Goal: Task Accomplishment & Management: Complete application form

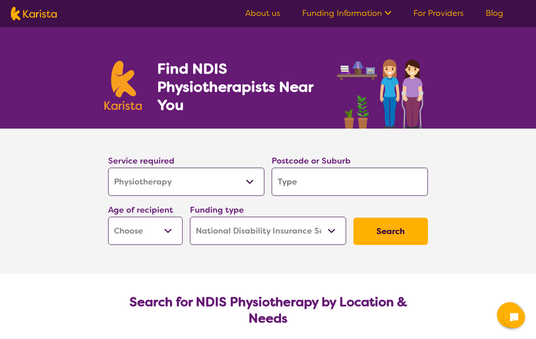
select select "Physiotherapy"
select select "NDIS"
select select "Physiotherapy"
select select "NDIS"
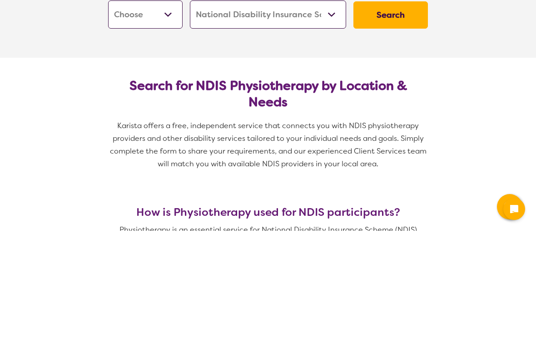
type input "3"
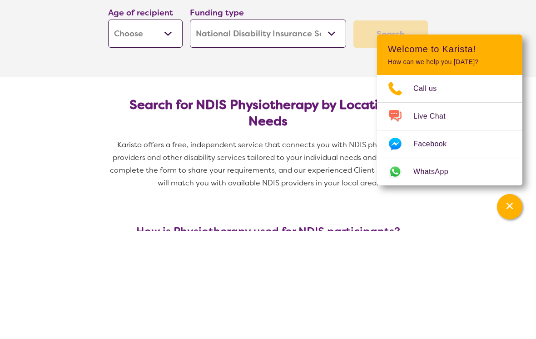
type input "3"
type input "36"
type input "369"
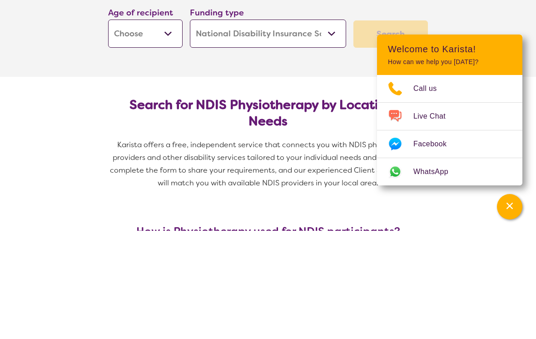
type input "3691"
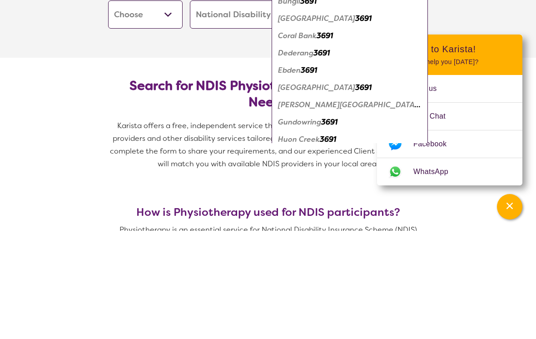
scroll to position [129, 0]
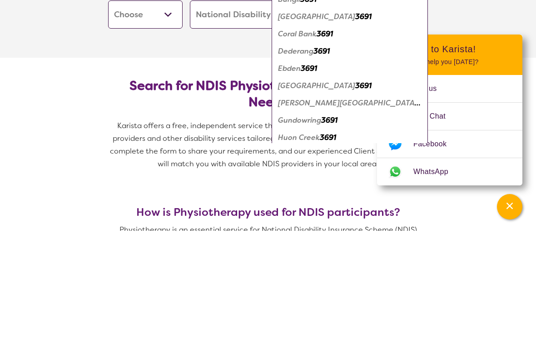
type input "3691"
click at [355, 125] on em "3691" at bounding box center [363, 125] width 16 height 10
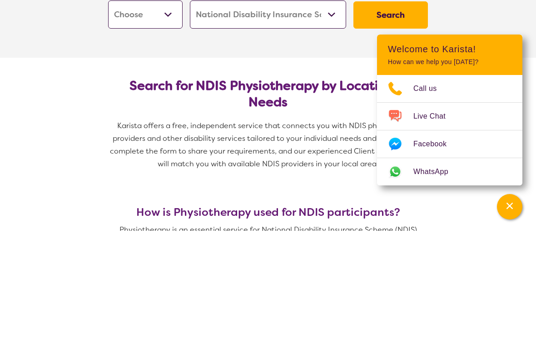
scroll to position [108, 0]
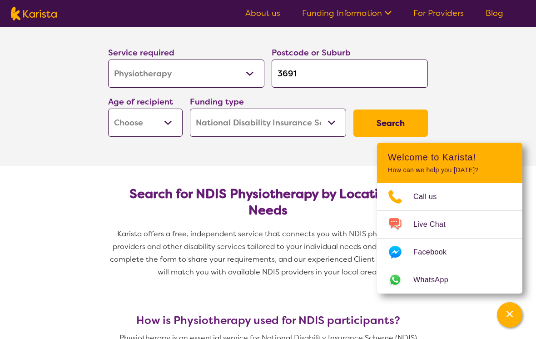
click at [173, 122] on select "Early Childhood - 0 to 9 Child - 10 to 11 Adolescent - 12 to 17 Adult - 18 to 6…" at bounding box center [145, 123] width 74 height 28
select select "AD"
click at [365, 123] on button "Search" at bounding box center [390, 122] width 74 height 27
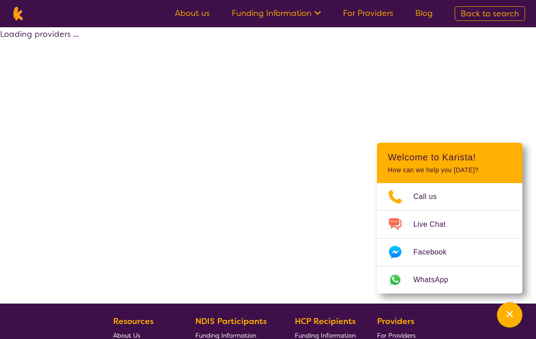
select select "by_score"
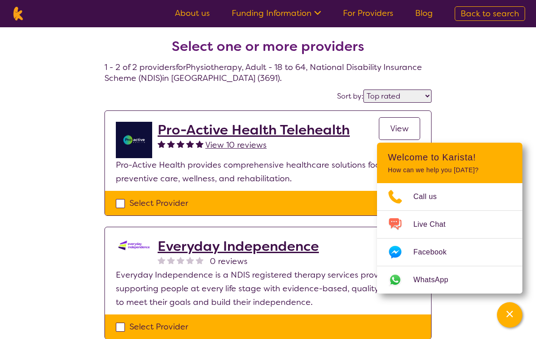
click at [506, 99] on div "Select one or more providers 1 - 2 of 2 providers for Physiotherapy , Adult - 1…" at bounding box center [268, 199] width 536 height 345
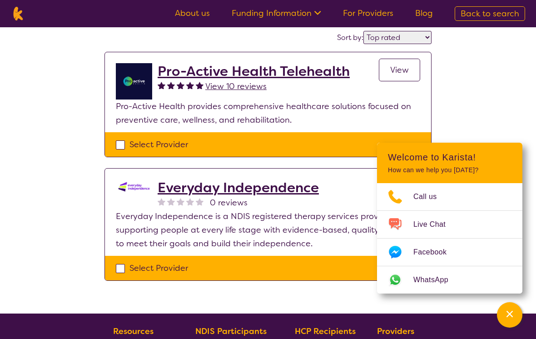
scroll to position [59, 0]
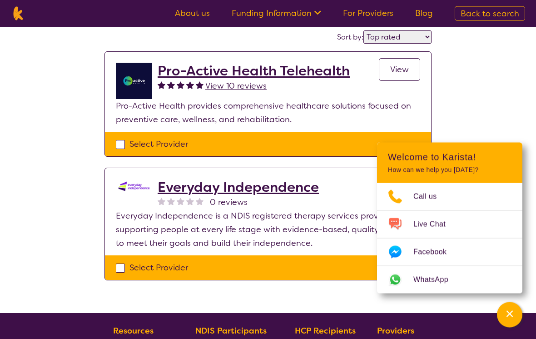
click at [395, 67] on span "View" at bounding box center [399, 69] width 19 height 11
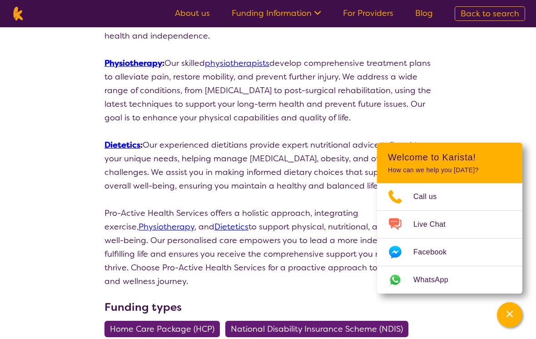
scroll to position [257, 0]
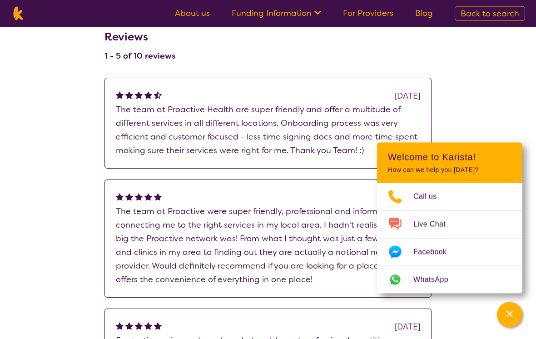
click at [504, 314] on div "Channel Menu" at bounding box center [509, 315] width 18 height 20
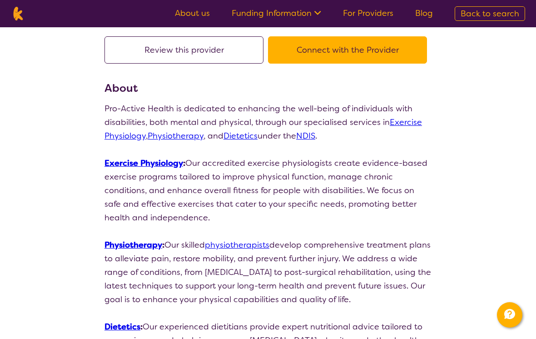
scroll to position [0, 0]
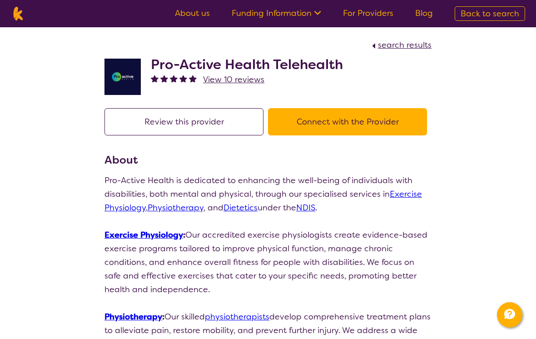
click at [400, 127] on button "Connect with the Provider" at bounding box center [347, 121] width 159 height 27
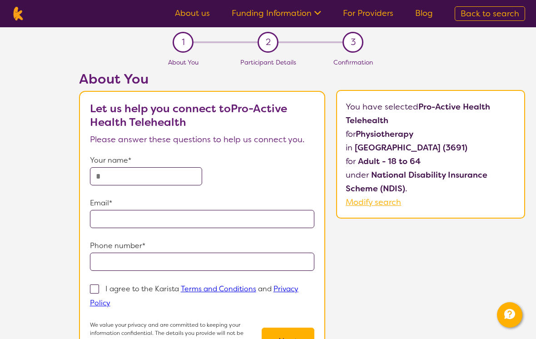
click at [182, 180] on input "text" at bounding box center [146, 176] width 112 height 18
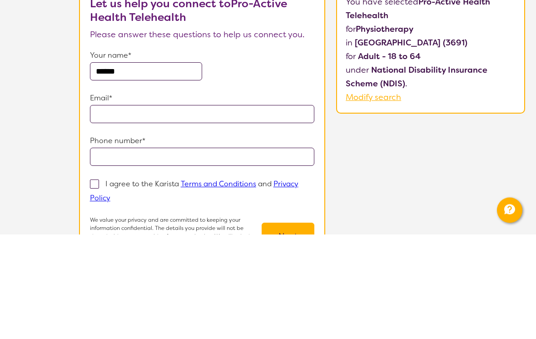
scroll to position [105, 0]
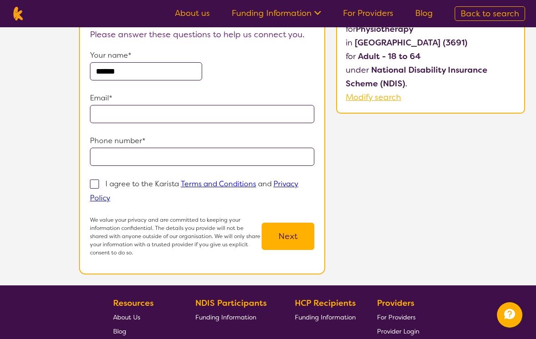
type input "******"
click at [196, 120] on input "email" at bounding box center [202, 114] width 224 height 18
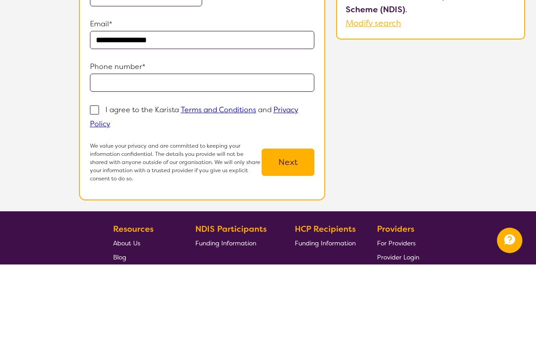
type input "**********"
click at [295, 148] on input "tel" at bounding box center [202, 157] width 224 height 18
type input "**********"
click at [96, 180] on span at bounding box center [94, 184] width 9 height 9
click at [110, 195] on input "I agree to the Karista Terms and Conditions and Privacy Policy" at bounding box center [113, 198] width 6 height 6
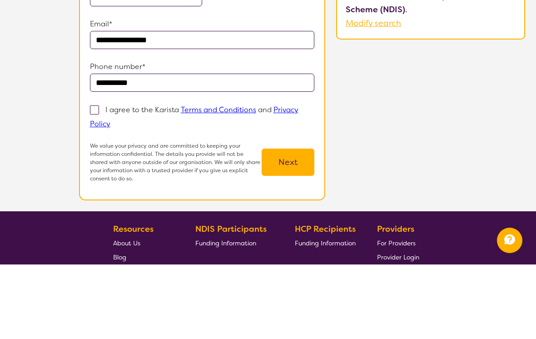
checkbox input "true"
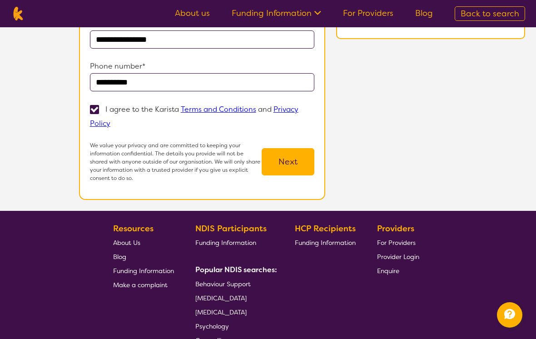
click at [286, 165] on button "Next" at bounding box center [287, 161] width 53 height 27
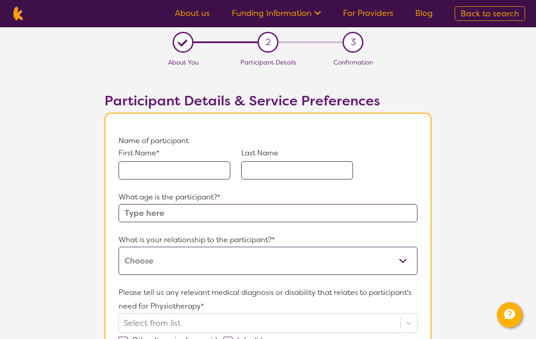
click at [390, 214] on input "text" at bounding box center [267, 213] width 299 height 18
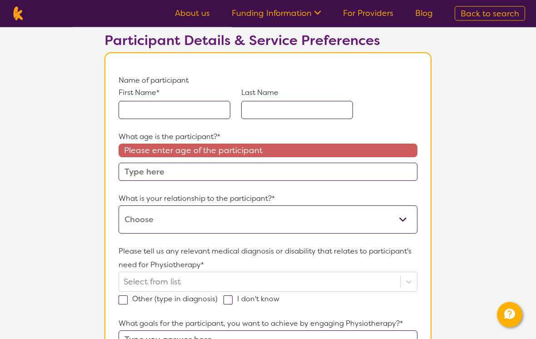
scroll to position [60, 0]
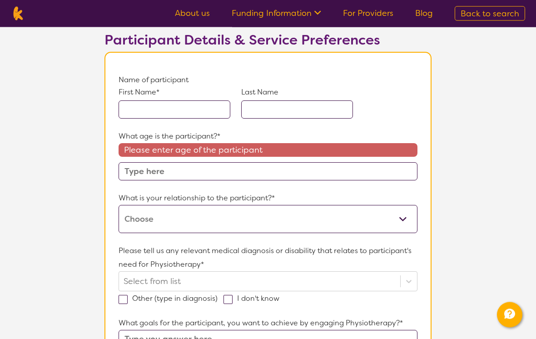
click at [336, 173] on input "text" at bounding box center [267, 172] width 299 height 18
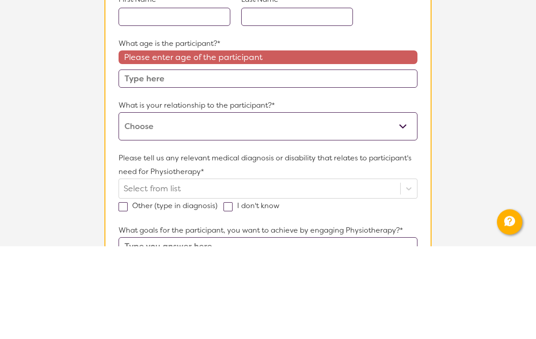
click at [398, 205] on select "This request is for myself I am their parent I am their child I am their spouse…" at bounding box center [267, 219] width 299 height 28
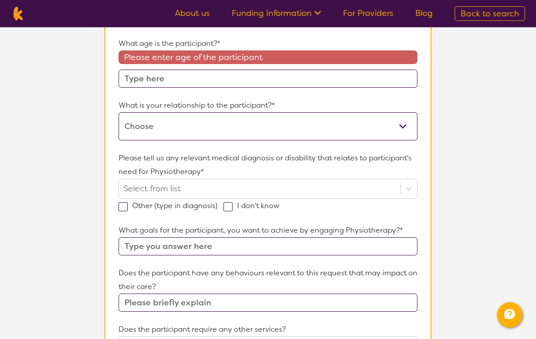
click at [315, 75] on input "text" at bounding box center [267, 78] width 299 height 18
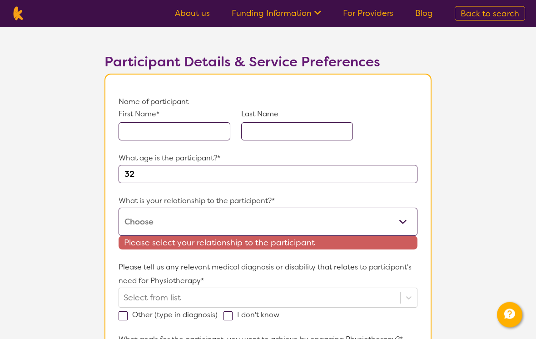
scroll to position [38, 0]
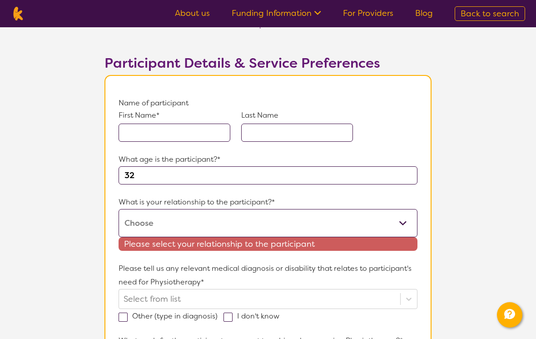
type input "32"
click at [405, 221] on select "This request is for myself I am their parent I am their child I am their spouse…" at bounding box center [267, 223] width 299 height 28
select select "Other"
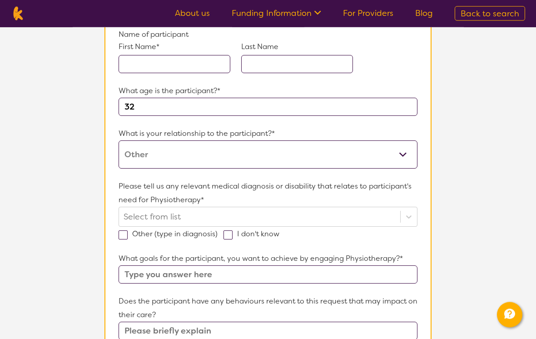
scroll to position [120, 0]
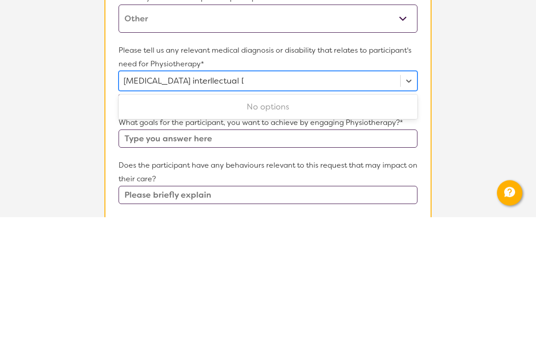
type input "Autism interllectual Dodability"
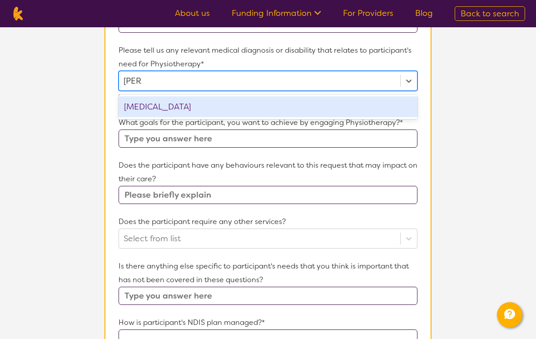
click at [276, 113] on div "Autism Spectrum Disorder" at bounding box center [267, 106] width 299 height 21
type input "Auti"
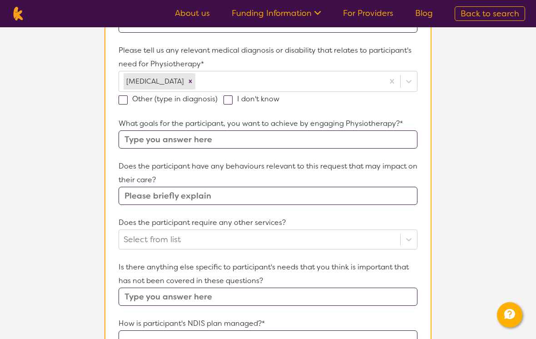
click at [486, 133] on section "L About You 2 Participant Details 3 Confirmation Participant Details & Service …" at bounding box center [268, 185] width 536 height 801
click at [127, 97] on span at bounding box center [122, 99] width 9 height 9
click at [217, 97] on input "Other (type in diagnosis)" at bounding box center [220, 98] width 6 height 6
checkbox input "true"
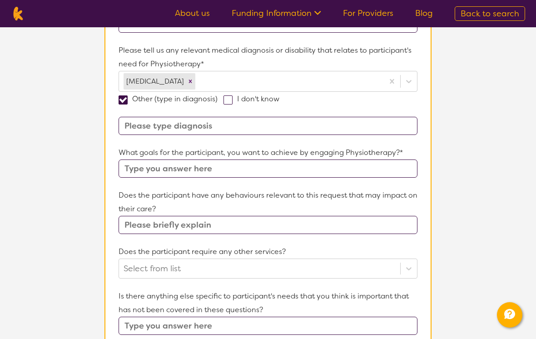
click at [340, 122] on input at bounding box center [267, 126] width 299 height 18
type input "It’s called Autism Intellectual Disability"
click at [253, 219] on input "text" at bounding box center [267, 225] width 299 height 18
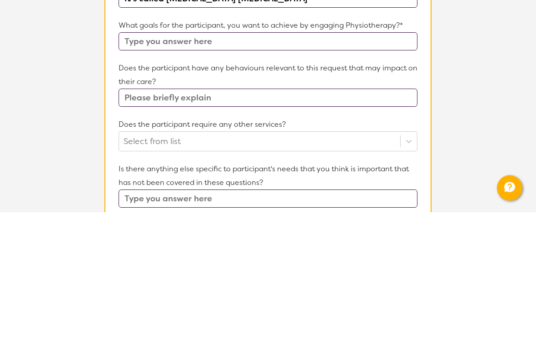
type input "N"
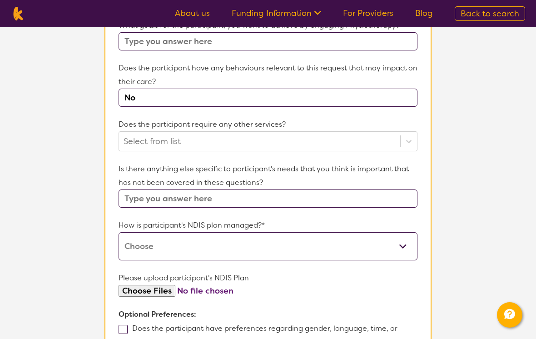
type input "No"
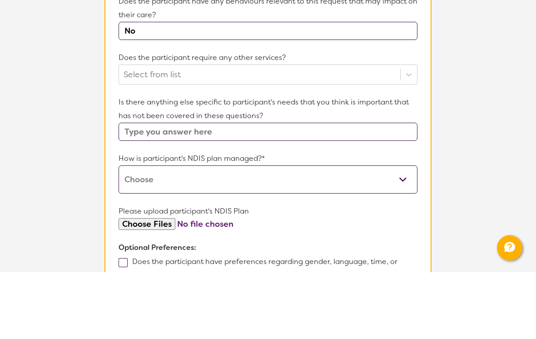
scroll to position [436, 0]
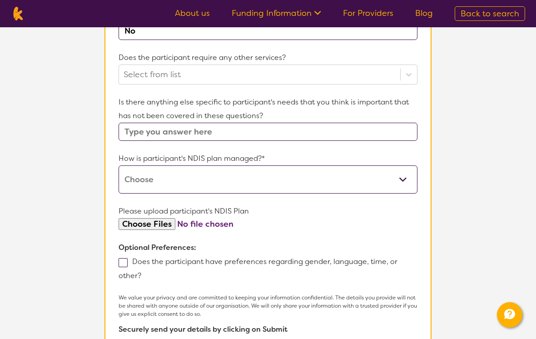
click at [402, 181] on select "Self-managed NDIS plan Managed by a registered plan management provider (not th…" at bounding box center [267, 179] width 299 height 28
click at [410, 182] on select "Self-managed NDIS plan Managed by a registered plan management provider (not th…" at bounding box center [267, 179] width 299 height 28
click at [331, 126] on input "text" at bounding box center [267, 132] width 299 height 18
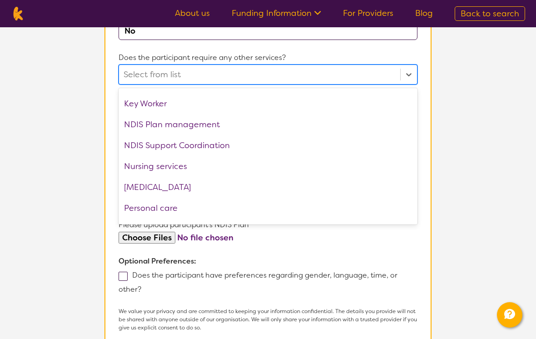
scroll to position [165, 0]
click at [259, 122] on div "NDIS Plan management" at bounding box center [267, 123] width 299 height 21
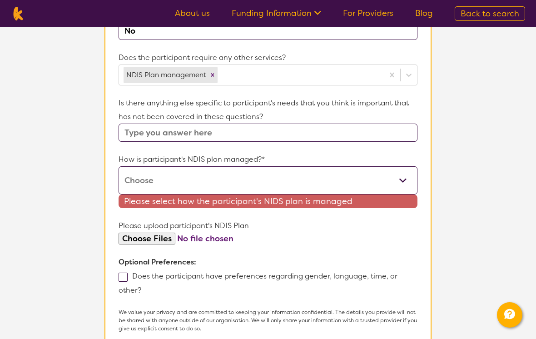
click at [362, 133] on input "text" at bounding box center [267, 132] width 299 height 18
click at [402, 178] on select "Self-managed NDIS plan Managed by a registered plan management provider (not th…" at bounding box center [267, 180] width 299 height 28
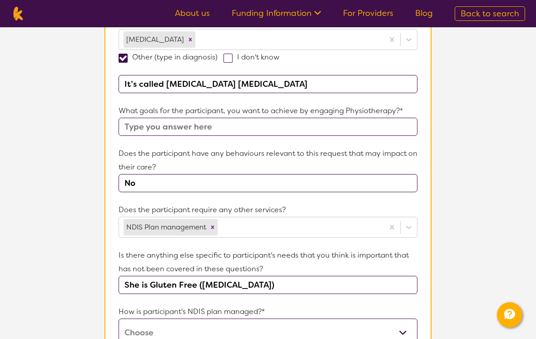
scroll to position [283, 0]
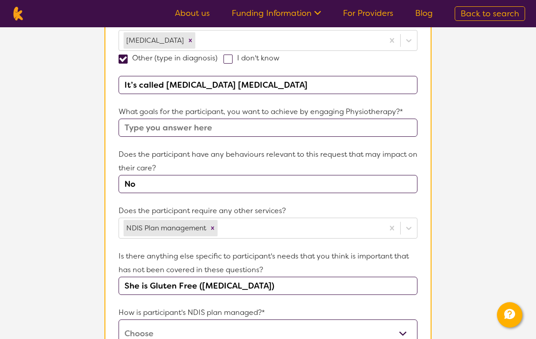
click at [326, 283] on input "She is Gluten Free (Gluten Sensitivity)" at bounding box center [267, 285] width 299 height 18
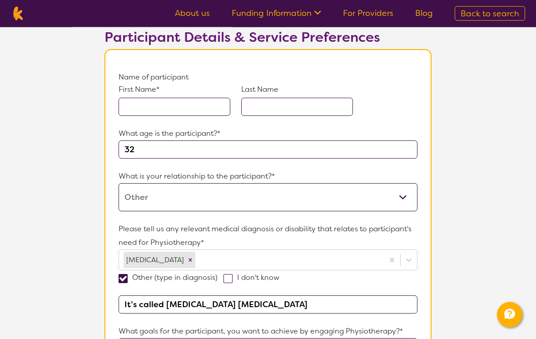
scroll to position [0, 0]
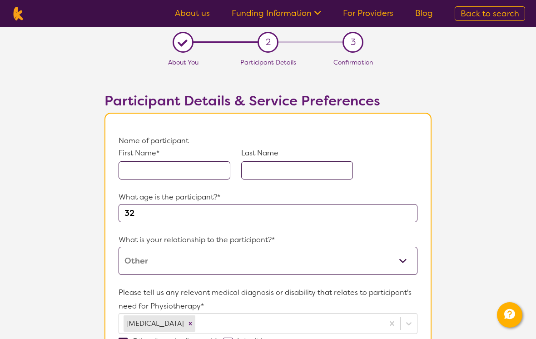
type input "She is Gluten Free (Gluten Sensitivity) and allergic to maximum and fer"
click at [391, 255] on select "This request is for myself I am their parent I am their child I am their spouse…" at bounding box center [267, 261] width 299 height 28
select select "I am their parent"
click at [210, 261] on select "This request is for myself I am their parent I am their child I am their spouse…" at bounding box center [267, 261] width 299 height 28
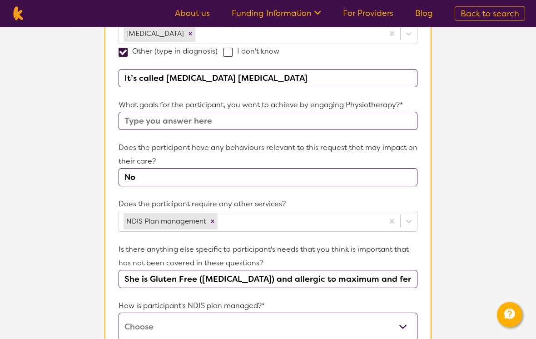
scroll to position [295, 0]
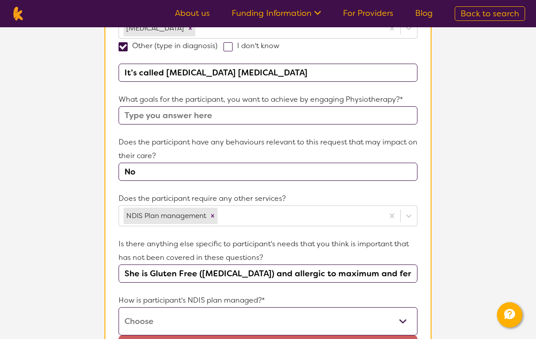
click at [407, 271] on input "She is Gluten Free (Gluten Sensitivity) and allergic to maximum and fer" at bounding box center [267, 273] width 299 height 18
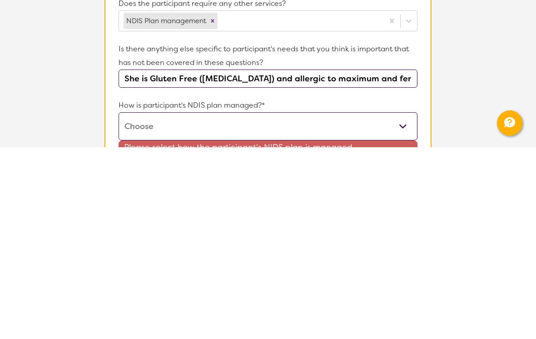
scroll to position [490, 0]
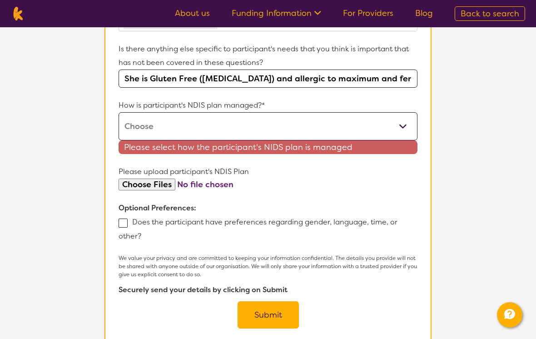
click at [394, 84] on input "She is Gluten Free (Gluten Sensitivity) and allergic to maximum and fernergen" at bounding box center [267, 78] width 299 height 18
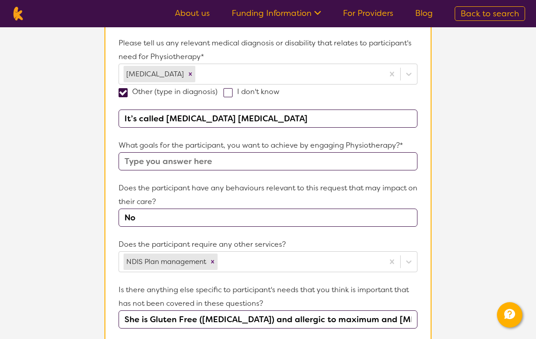
scroll to position [251, 0]
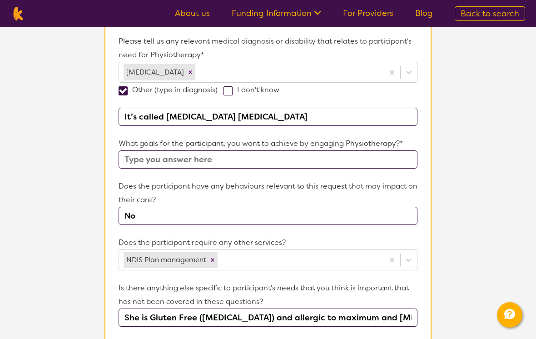
type input "She is Gluten Free (Gluten Sensitivity) and allergic to maximum and phenergan"
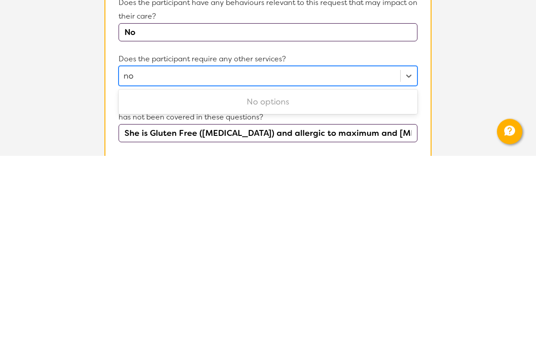
type input "n"
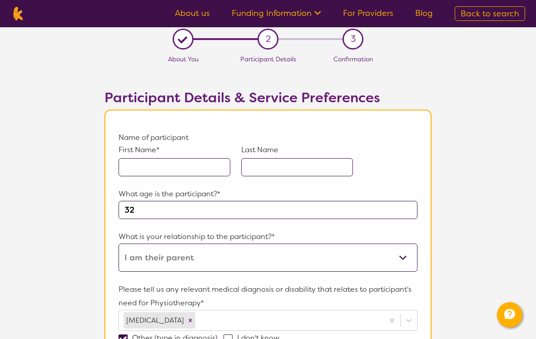
scroll to position [0, 0]
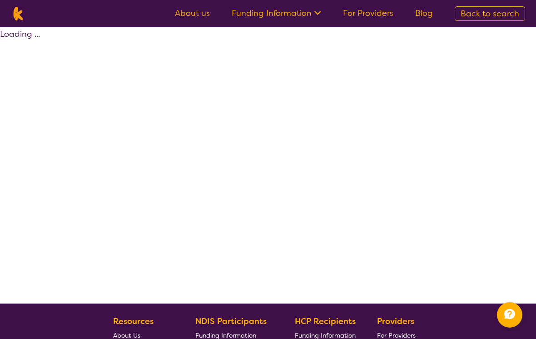
scroll to position [8, 0]
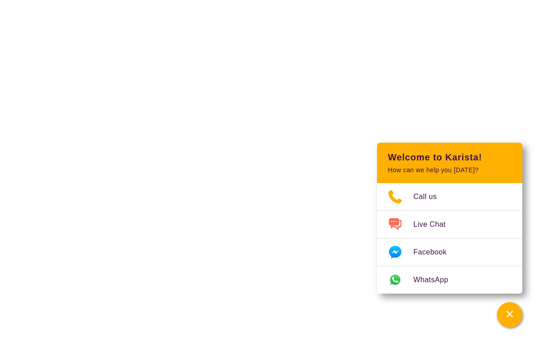
click at [510, 311] on icon "Channel Menu" at bounding box center [509, 314] width 6 height 6
